Goal: Check status

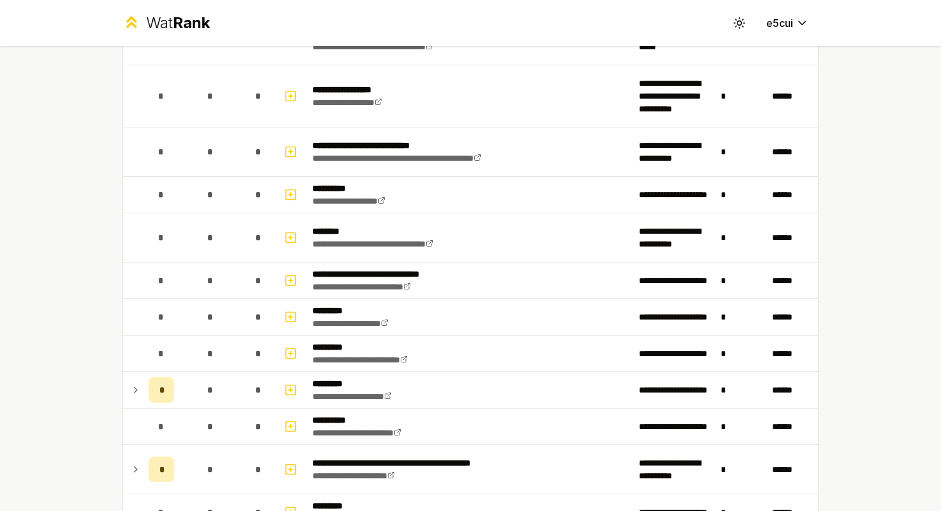
scroll to position [1337, 0]
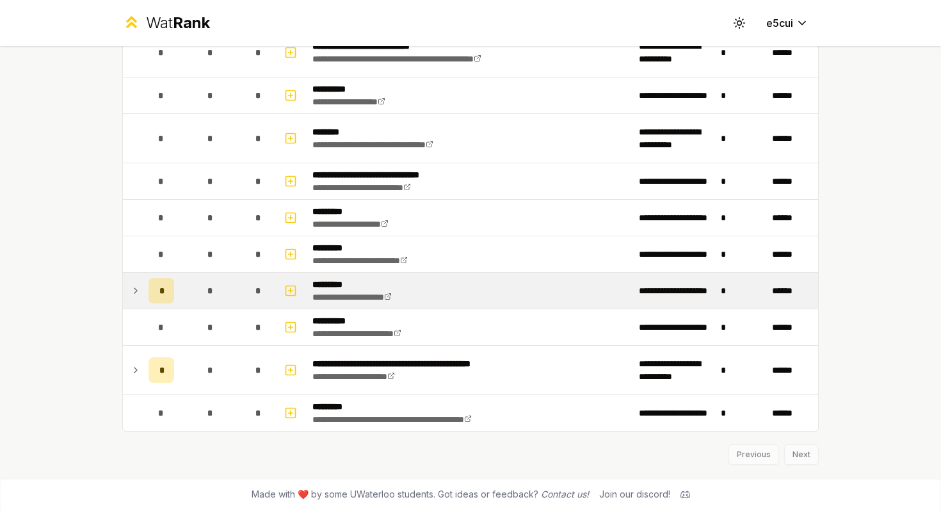
click at [136, 289] on icon at bounding box center [135, 290] width 3 height 5
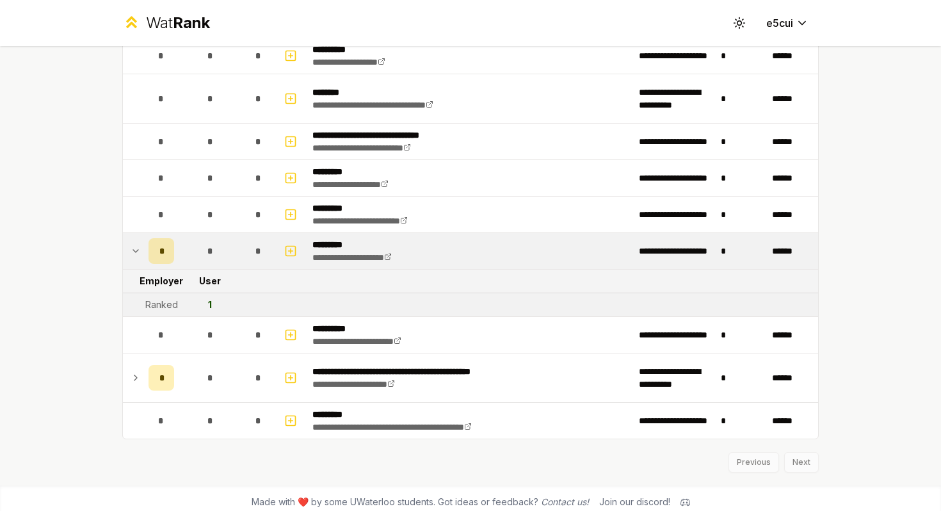
scroll to position [1384, 0]
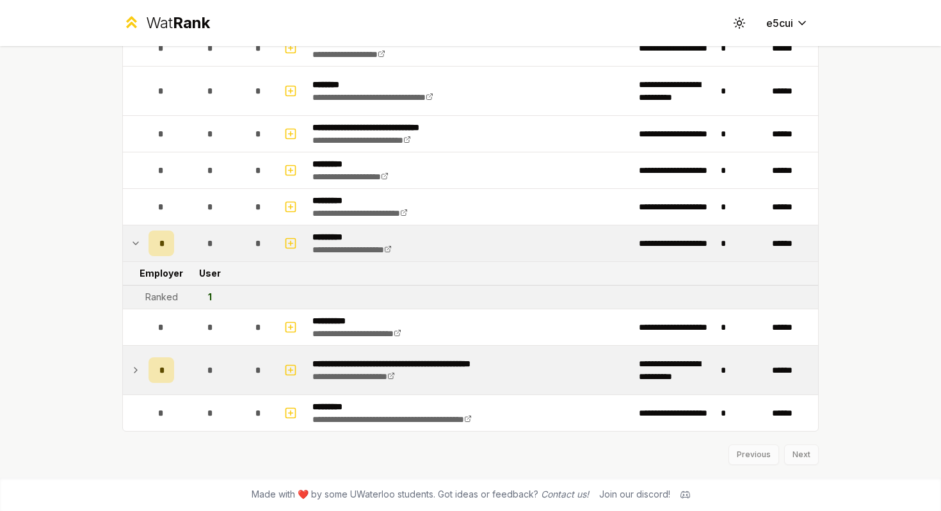
click at [138, 367] on icon at bounding box center [136, 369] width 10 height 15
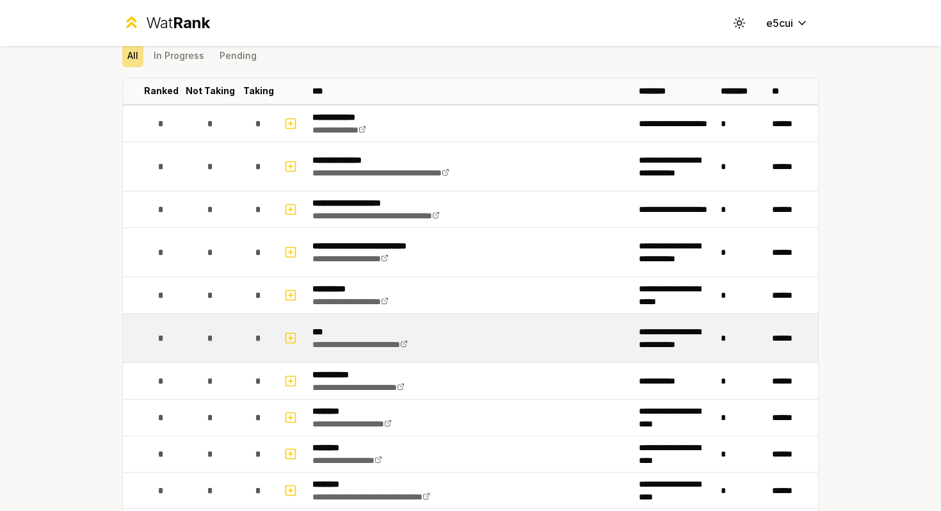
scroll to position [0, 0]
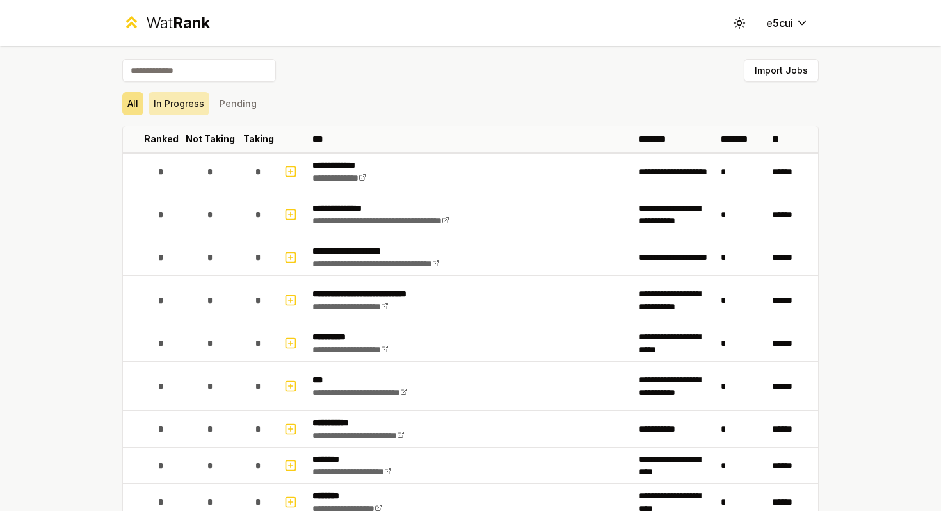
click at [187, 99] on button "In Progress" at bounding box center [178, 103] width 61 height 23
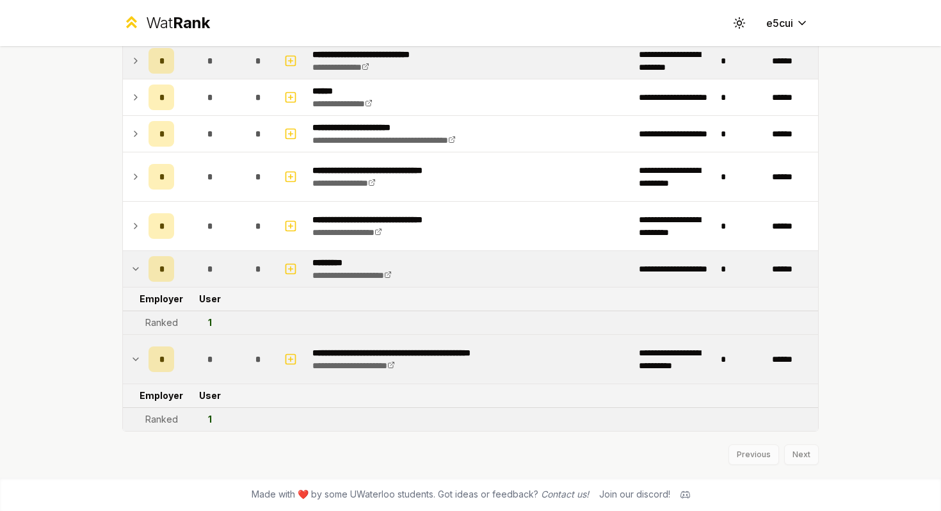
scroll to position [44, 0]
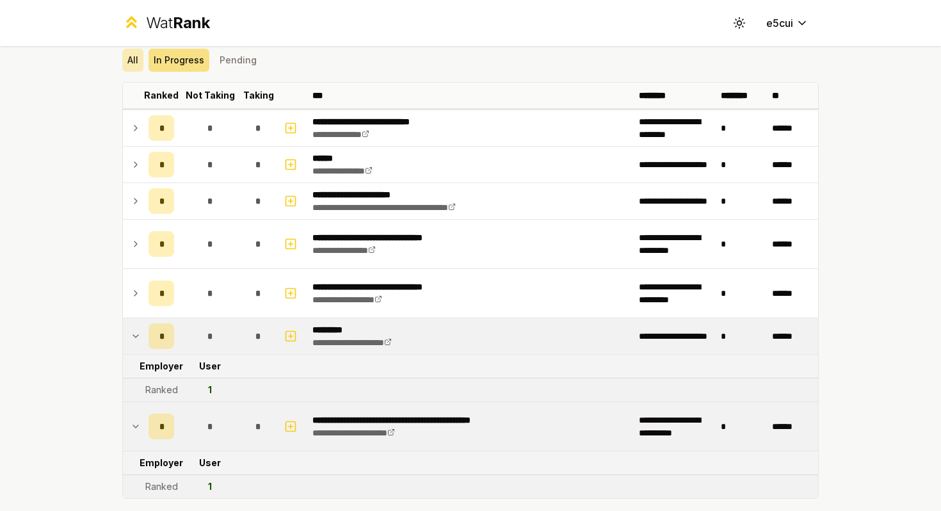
click at [138, 60] on button "All" at bounding box center [132, 60] width 21 height 23
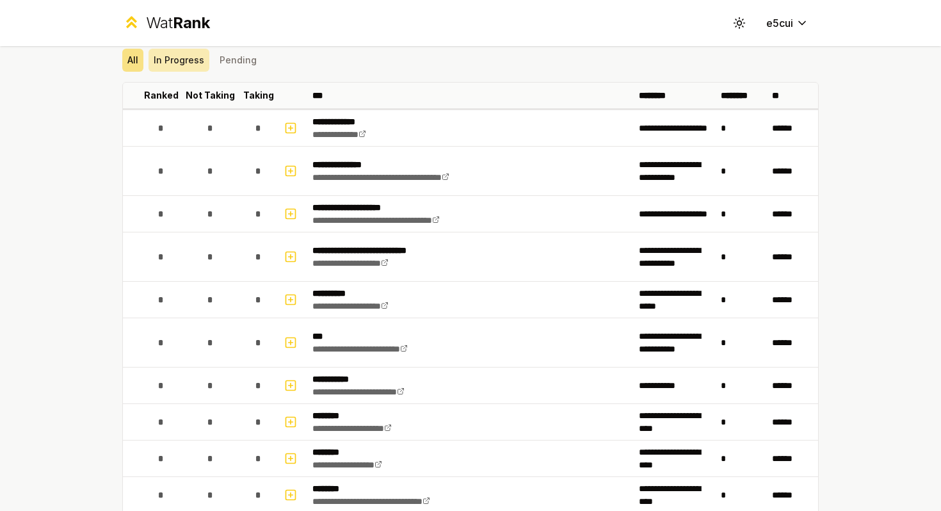
click at [170, 63] on button "In Progress" at bounding box center [178, 60] width 61 height 23
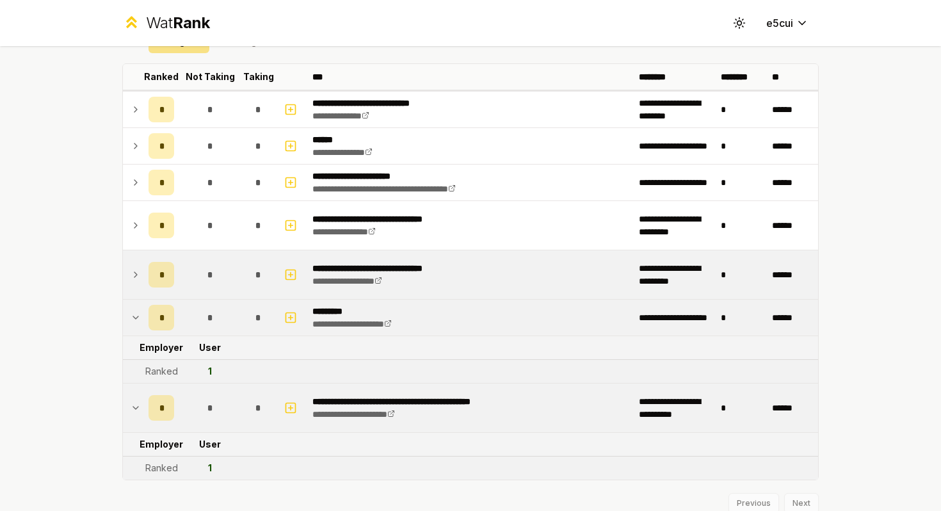
scroll to position [111, 0]
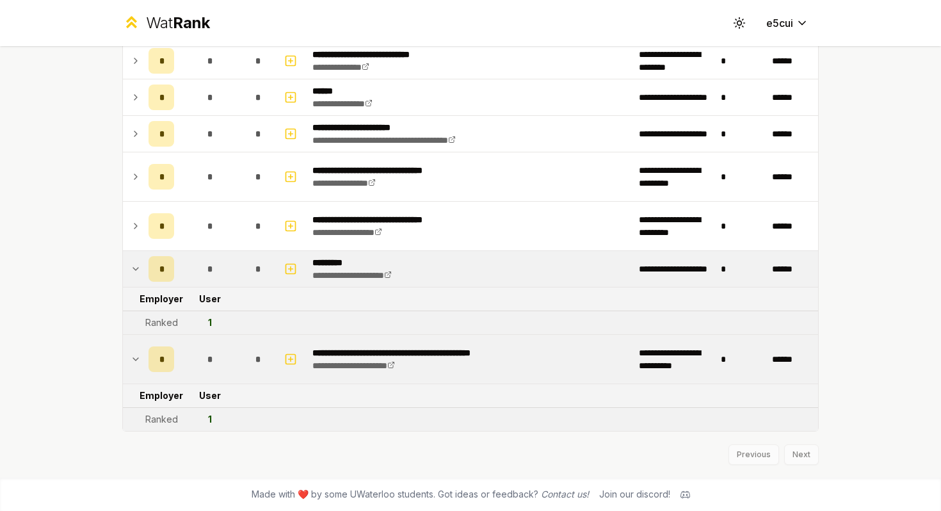
click at [138, 350] on td at bounding box center [133, 359] width 20 height 49
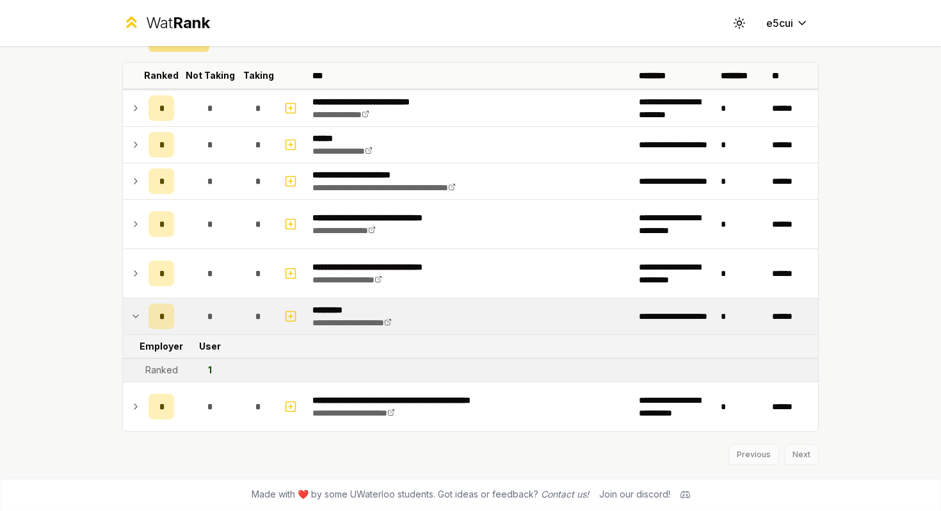
click at [84, 168] on div "**********" at bounding box center [470, 255] width 941 height 511
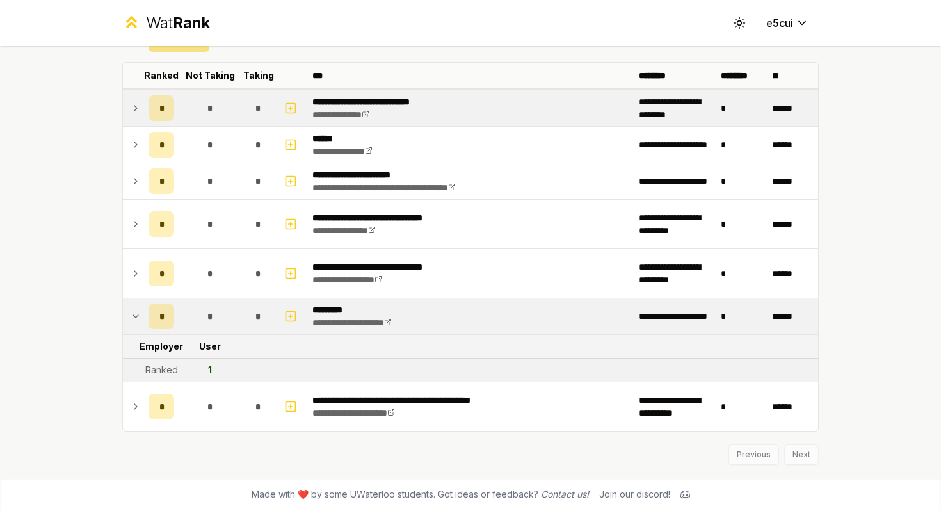
click at [138, 108] on icon at bounding box center [136, 107] width 10 height 15
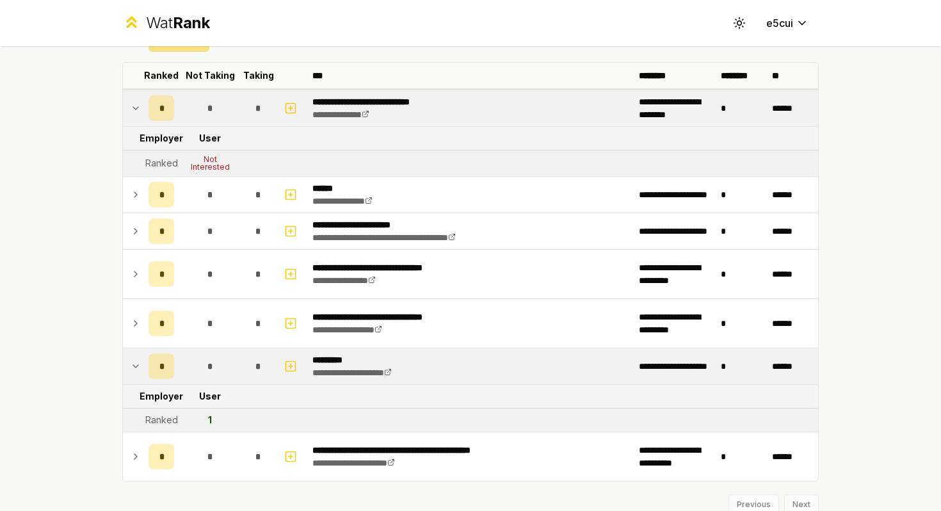
click at [137, 102] on icon at bounding box center [136, 107] width 10 height 15
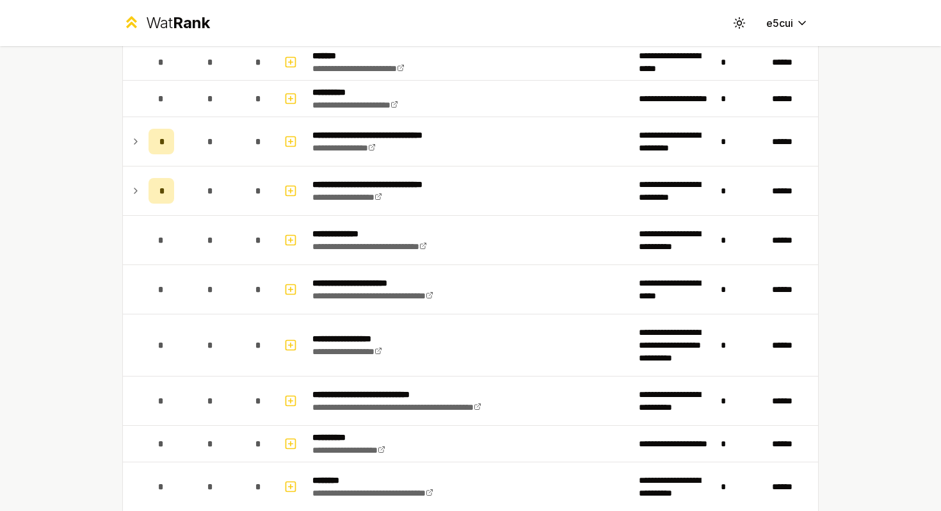
scroll to position [1337, 0]
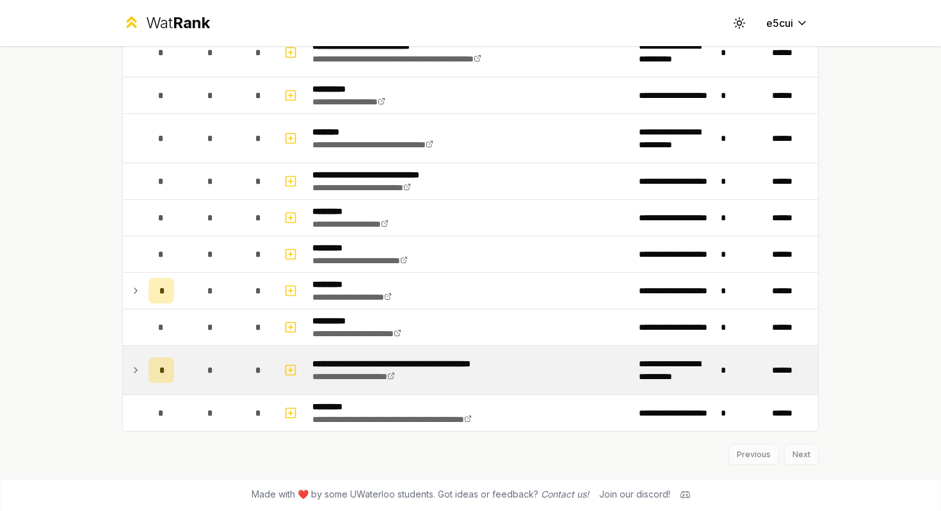
click at [136, 372] on icon at bounding box center [136, 369] width 10 height 15
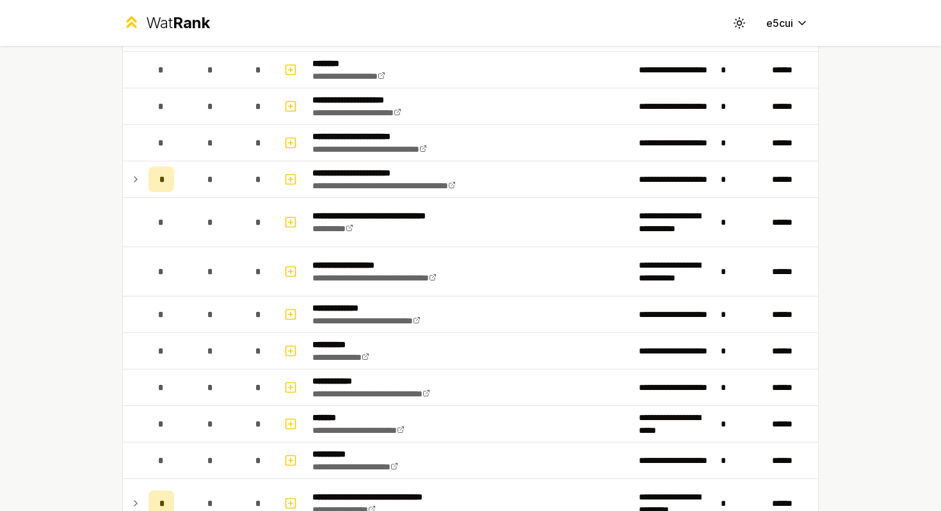
scroll to position [0, 0]
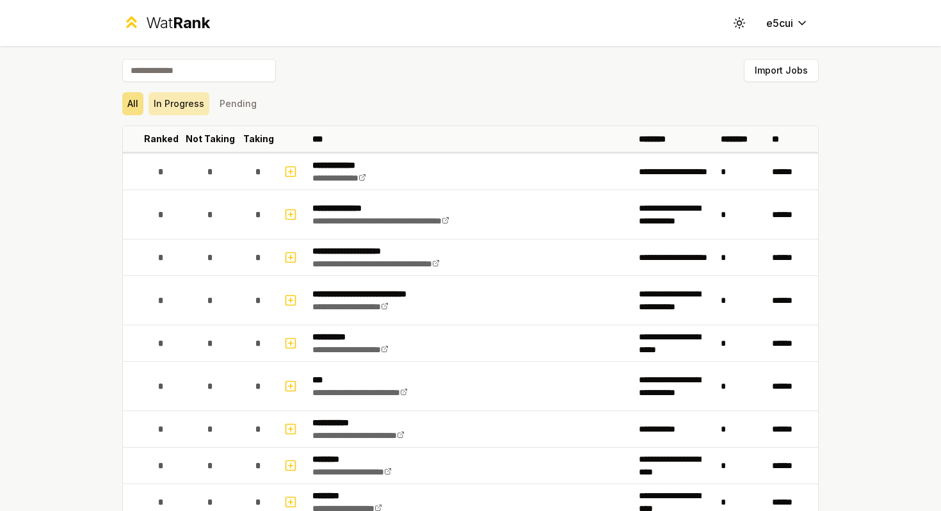
click at [187, 105] on button "In Progress" at bounding box center [178, 103] width 61 height 23
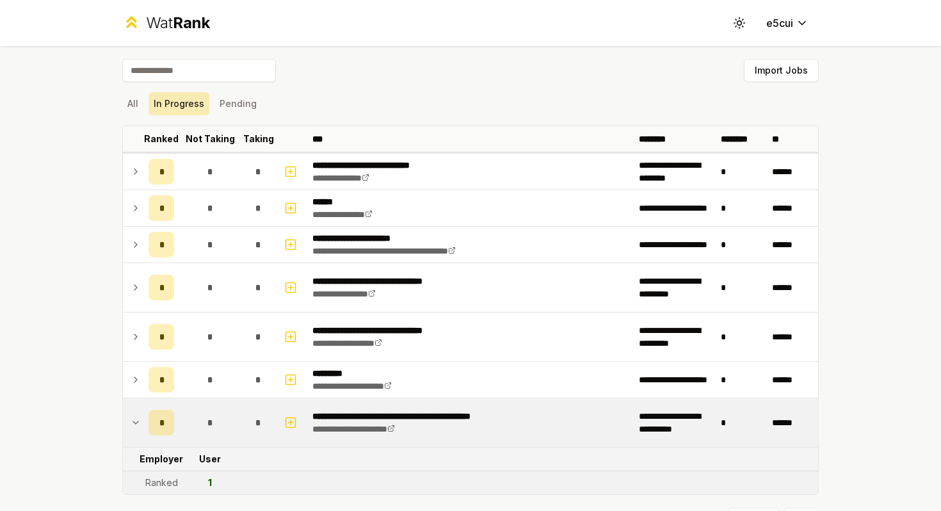
click at [185, 106] on button "In Progress" at bounding box center [178, 103] width 61 height 23
click at [131, 106] on button "All" at bounding box center [132, 103] width 21 height 23
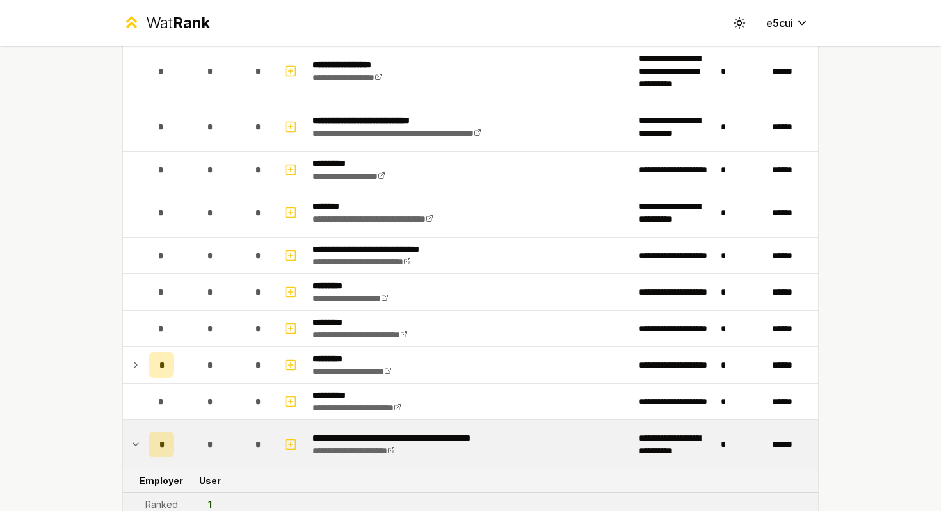
scroll to position [1384, 0]
